Goal: Information Seeking & Learning: Learn about a topic

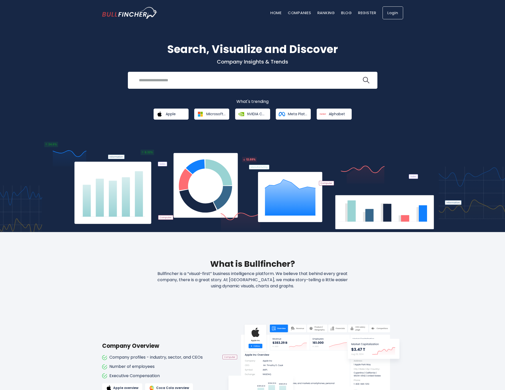
click at [389, 14] on link "Login" at bounding box center [392, 12] width 21 height 13
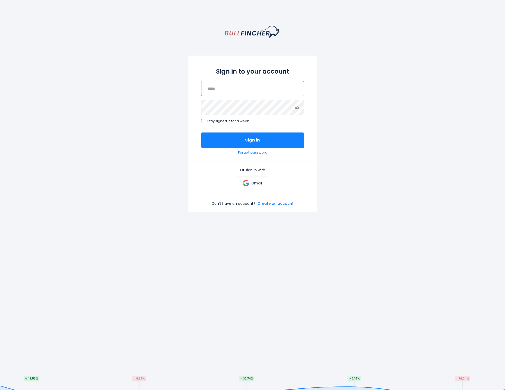
click at [237, 87] on input "email" at bounding box center [252, 88] width 103 height 15
type input "**********"
click at [228, 122] on span "Stay signed in for a week" at bounding box center [228, 121] width 42 height 4
click at [228, 136] on button "Sign in" at bounding box center [252, 139] width 103 height 15
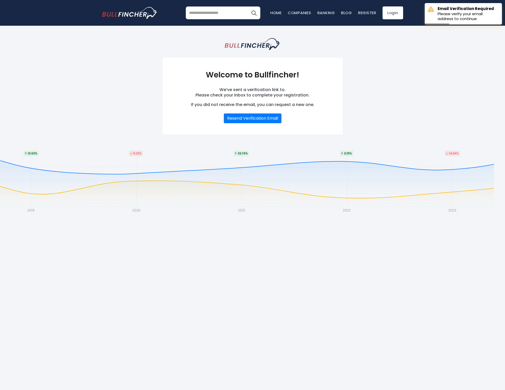
click at [306, 213] on body "Home Companies Ranking Blog Register Login Home" at bounding box center [252, 195] width 505 height 390
click at [387, 14] on link "Login" at bounding box center [392, 12] width 21 height 13
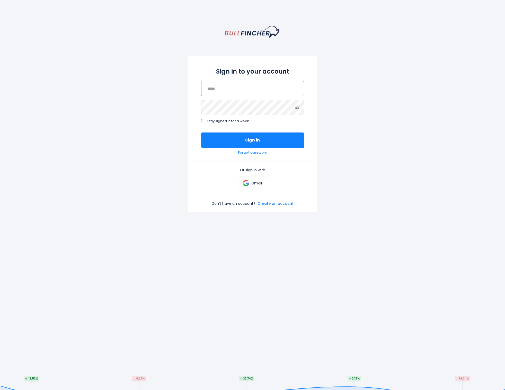
type input "**********"
click at [236, 120] on span "Stay signed in for a week" at bounding box center [228, 121] width 42 height 4
click at [225, 142] on button "Sign in" at bounding box center [252, 139] width 103 height 15
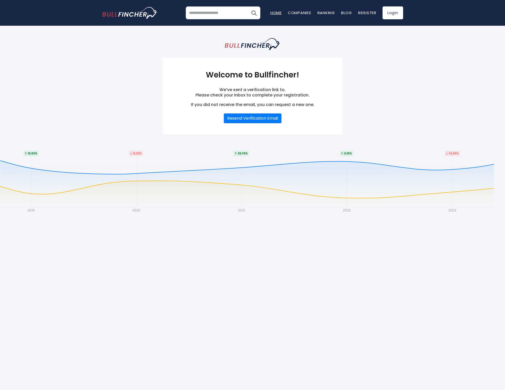
click at [272, 12] on link "Home" at bounding box center [275, 12] width 11 height 5
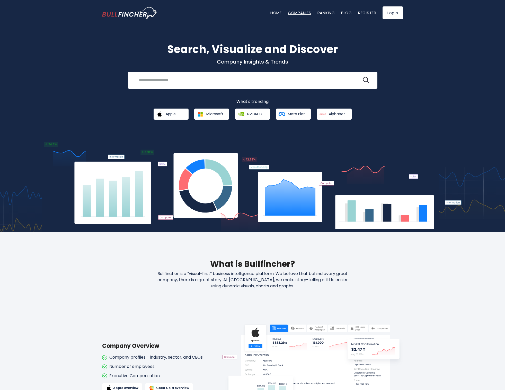
click at [302, 14] on link "Companies" at bounding box center [299, 12] width 23 height 5
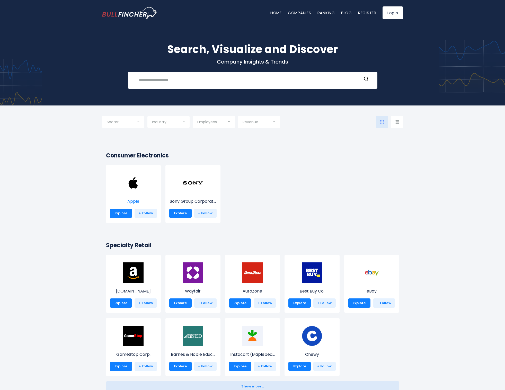
click at [137, 183] on img at bounding box center [133, 183] width 21 height 21
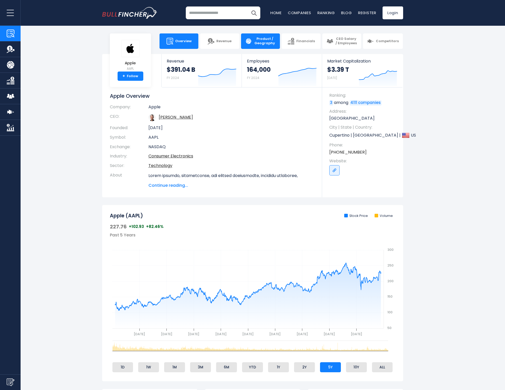
click at [271, 45] on link "Product / Geography" at bounding box center [260, 40] width 39 height 15
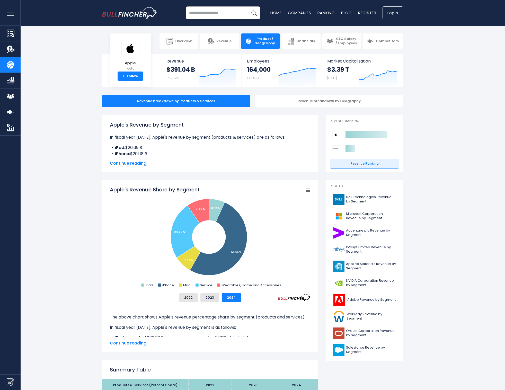
click at [391, 15] on link "Login" at bounding box center [392, 12] width 21 height 13
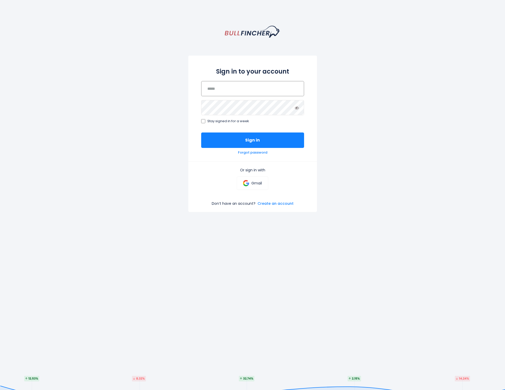
type input "**********"
click at [247, 136] on button "Sign in" at bounding box center [252, 139] width 103 height 15
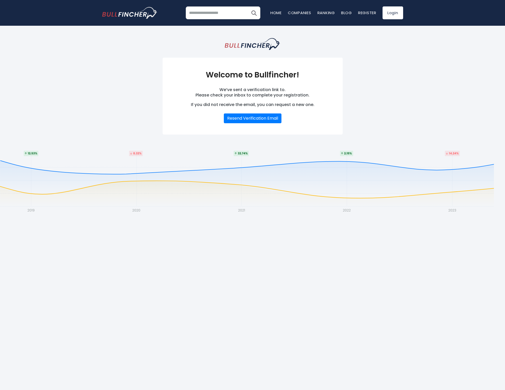
click at [215, 14] on input "search" at bounding box center [223, 12] width 75 height 13
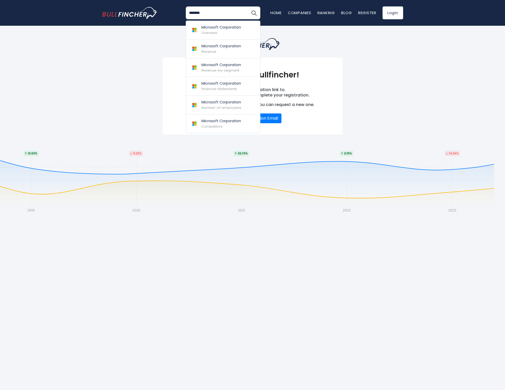
type input "*********"
drag, startPoint x: 496, startPoint y: 357, endPoint x: 215, endPoint y: 69, distance: 402.8
click at [215, 69] on span "Revenue-by-segment" at bounding box center [220, 70] width 38 height 5
click at [215, 68] on span "Revenue-by-segment" at bounding box center [220, 70] width 38 height 5
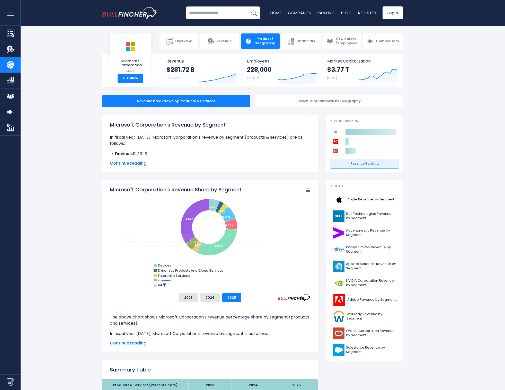
click at [164, 285] on circle "Microsoft Corporation's Revenue Share by Segment" at bounding box center [164, 285] width 8 height 8
click at [163, 286] on circle "Microsoft Corporation's Revenue Share by Segment" at bounding box center [164, 285] width 8 height 8
click at [209, 296] on button "2024" at bounding box center [209, 297] width 19 height 9
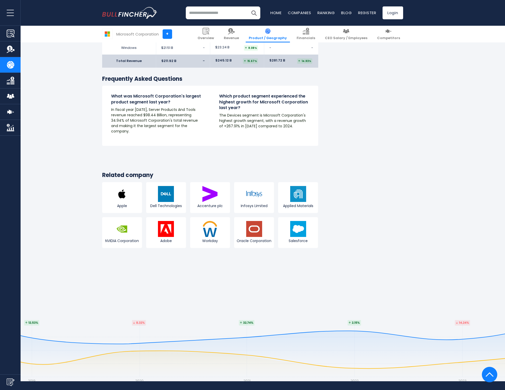
scroll to position [508, 0]
